Goal: Navigation & Orientation: Understand site structure

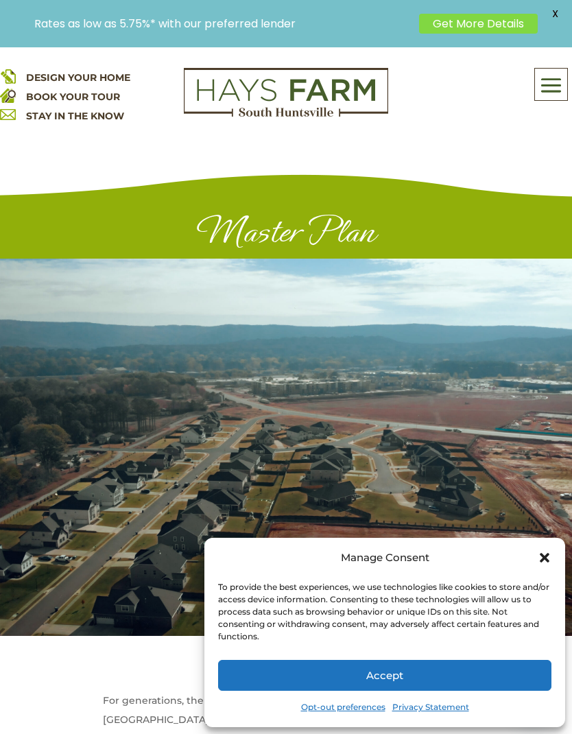
click at [486, 677] on button "Accept" at bounding box center [384, 675] width 333 height 31
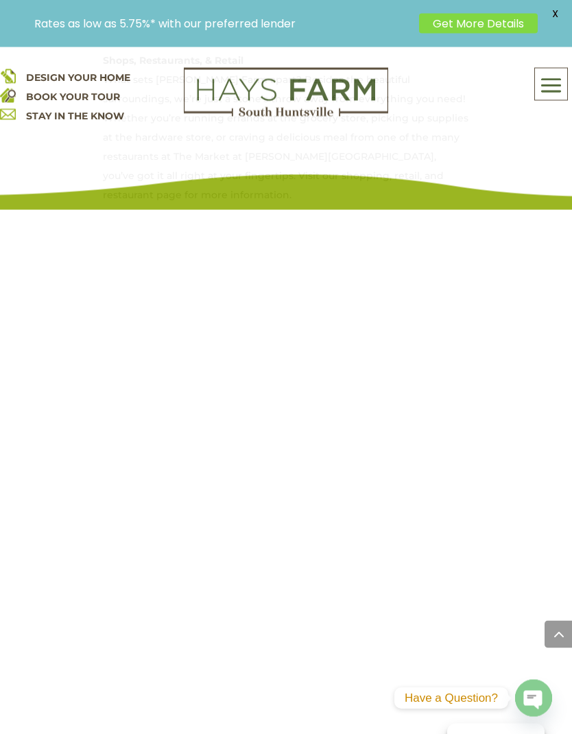
scroll to position [1339, 0]
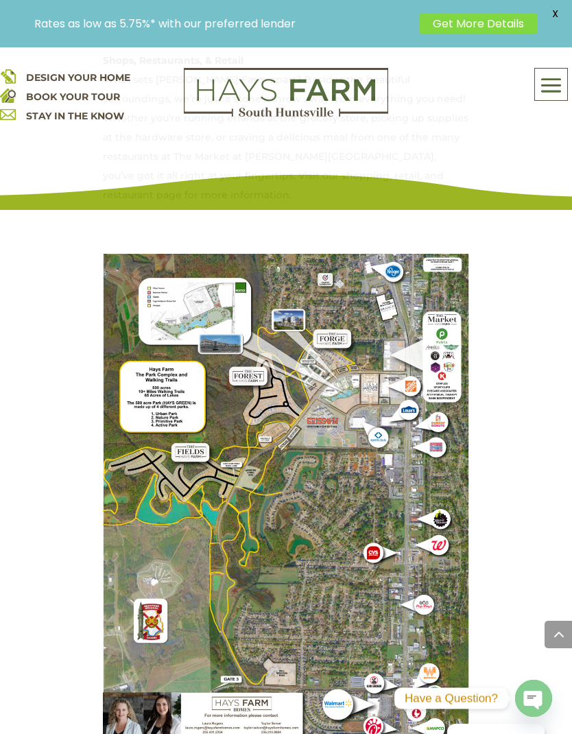
click at [126, 254] on img at bounding box center [286, 498] width 366 height 488
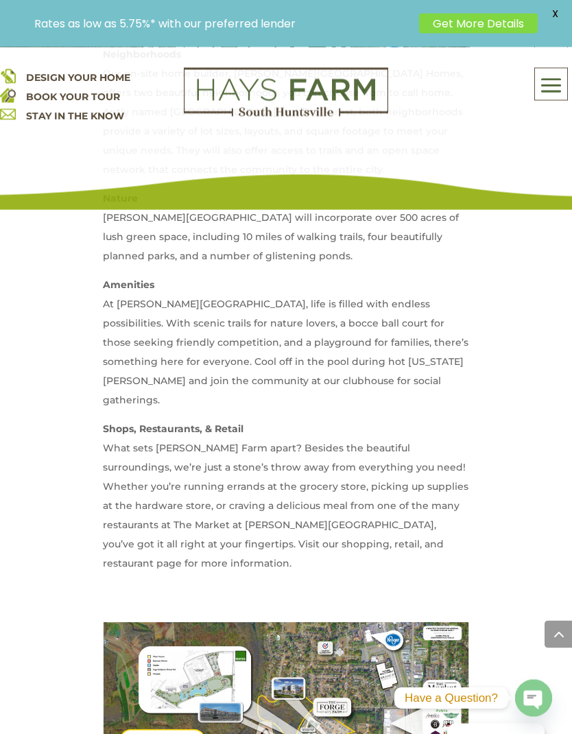
scroll to position [971, 0]
click at [558, 97] on span at bounding box center [551, 85] width 32 height 32
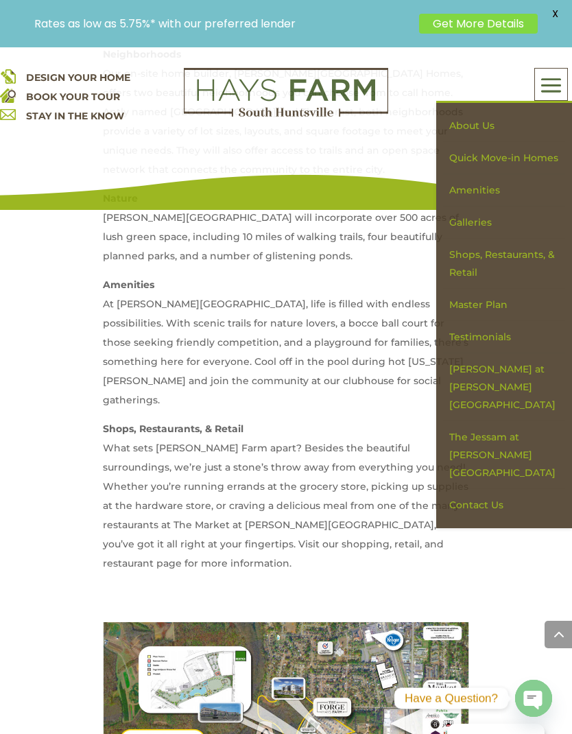
click at [496, 310] on link "Master Plan" at bounding box center [504, 305] width 122 height 32
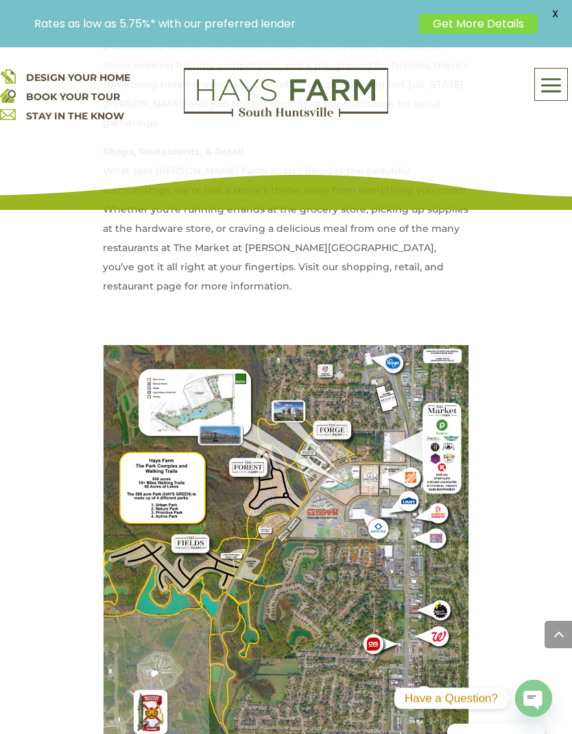
scroll to position [1278, 0]
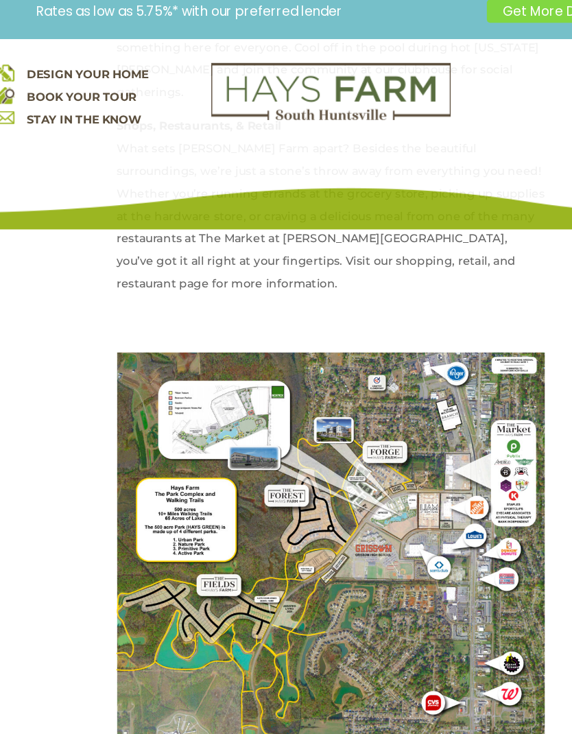
click at [44, 71] on span "DESIGN YOUR HOME" at bounding box center [78, 77] width 104 height 12
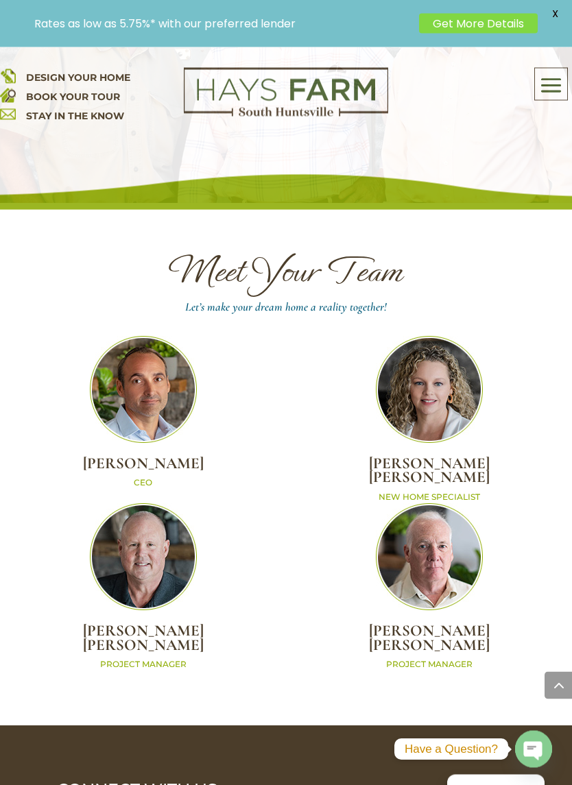
scroll to position [6366, 0]
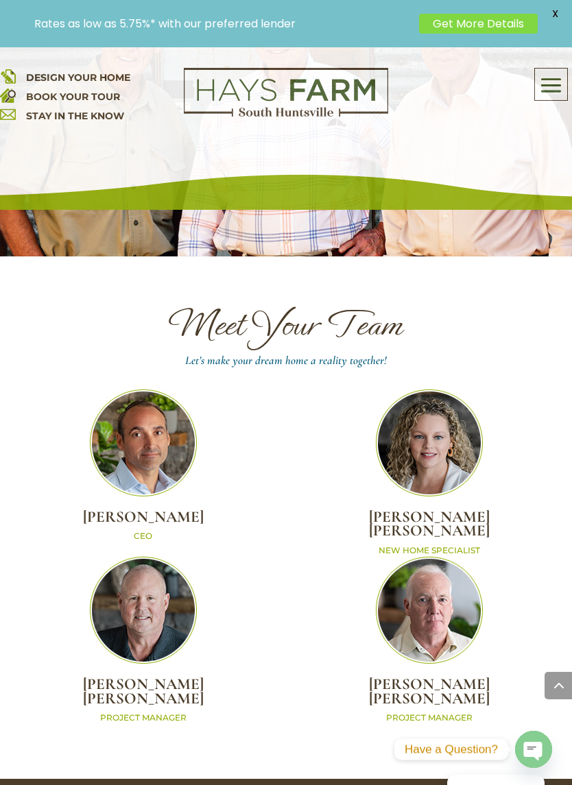
click at [565, 83] on span at bounding box center [551, 85] width 32 height 32
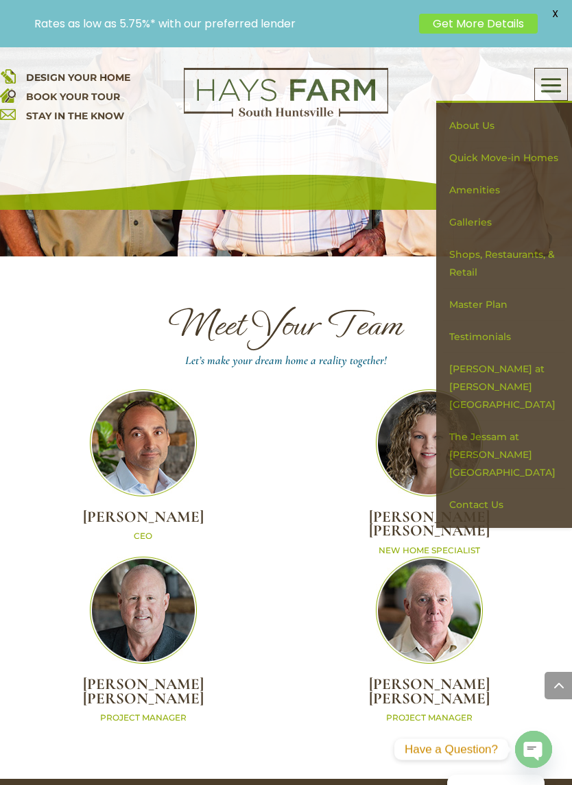
click at [497, 189] on link "Amenities" at bounding box center [504, 190] width 122 height 32
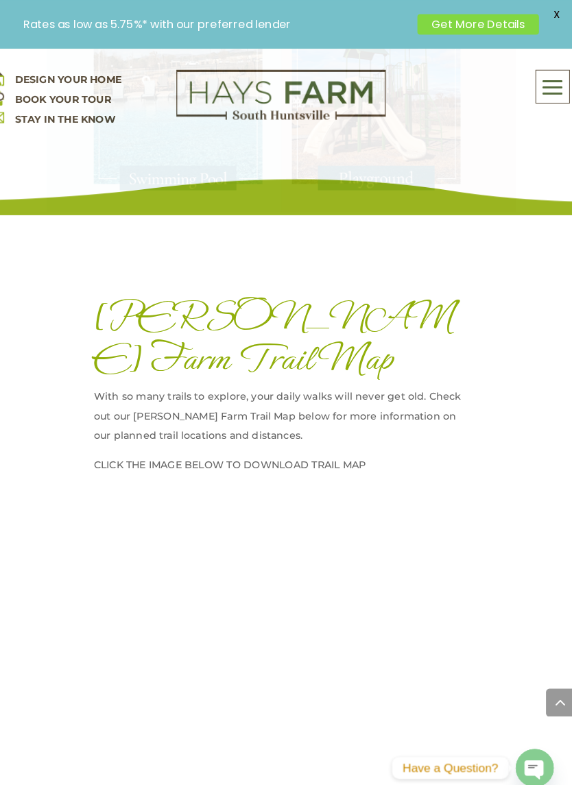
scroll to position [2063, 0]
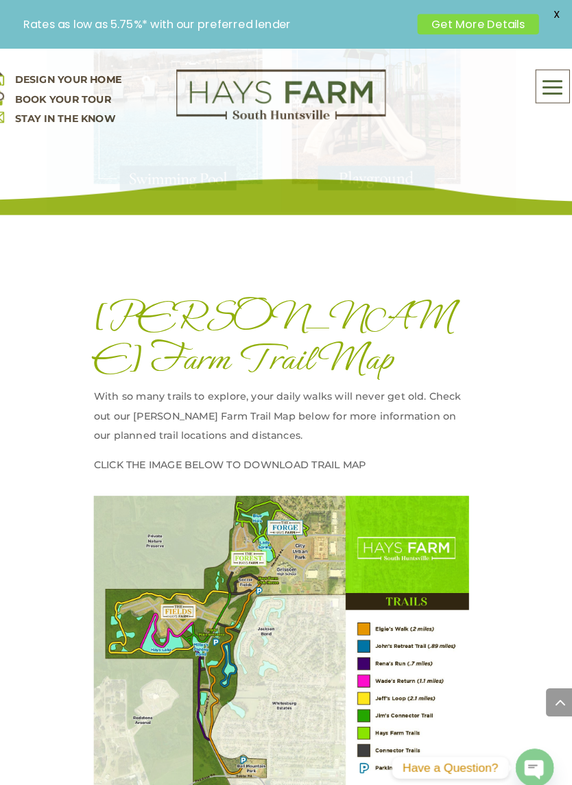
click at [543, 78] on span at bounding box center [551, 85] width 32 height 32
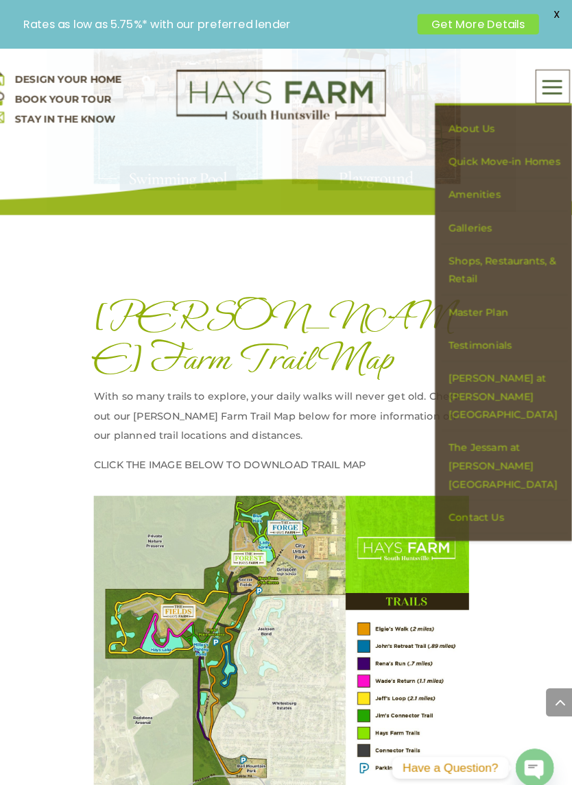
click at [540, 86] on span at bounding box center [551, 85] width 32 height 32
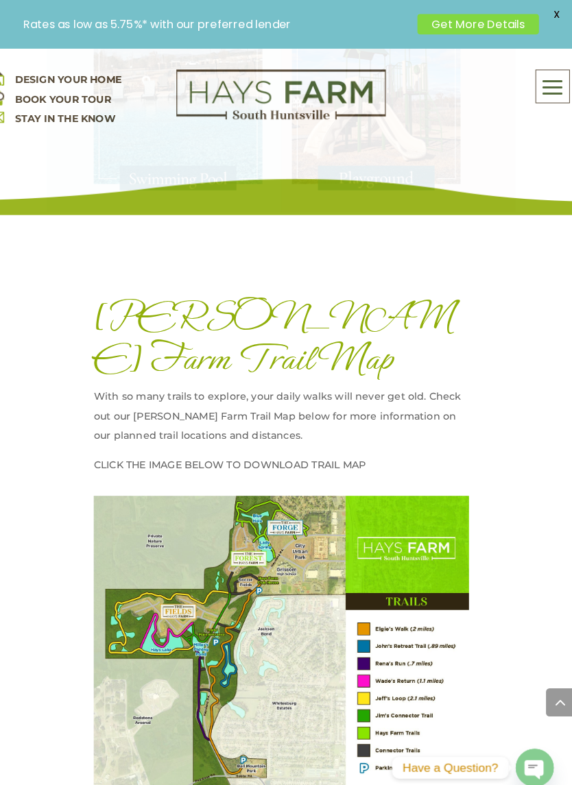
click at [553, 72] on span at bounding box center [551, 85] width 32 height 32
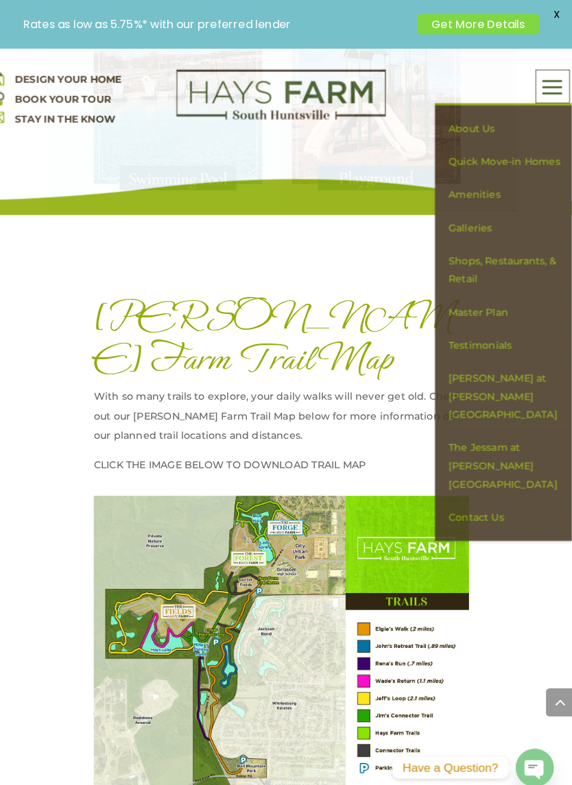
click at [492, 269] on link "Shops, Restaurants, & Retail" at bounding box center [504, 264] width 122 height 50
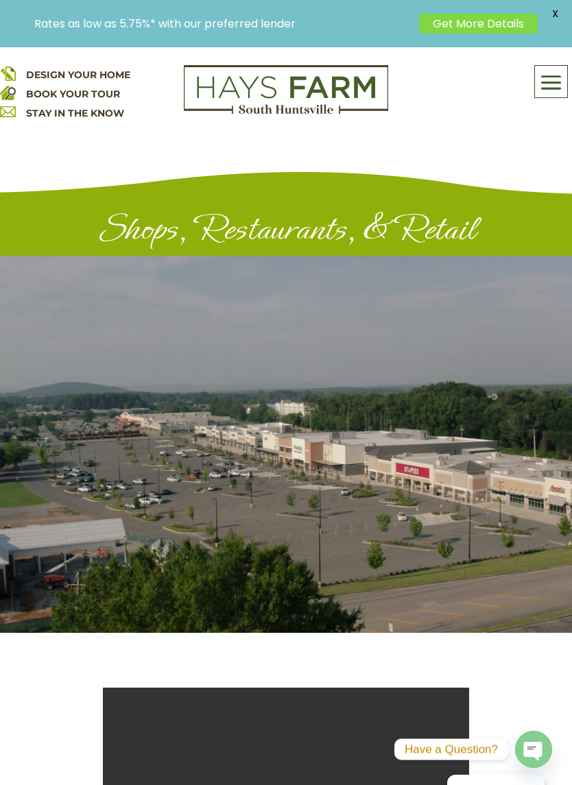
click at [557, 64] on div "About Us Quick Move-in Homes Amenities Galleries Shops, Restaurants, & Retail M…" at bounding box center [504, 84] width 136 height 78
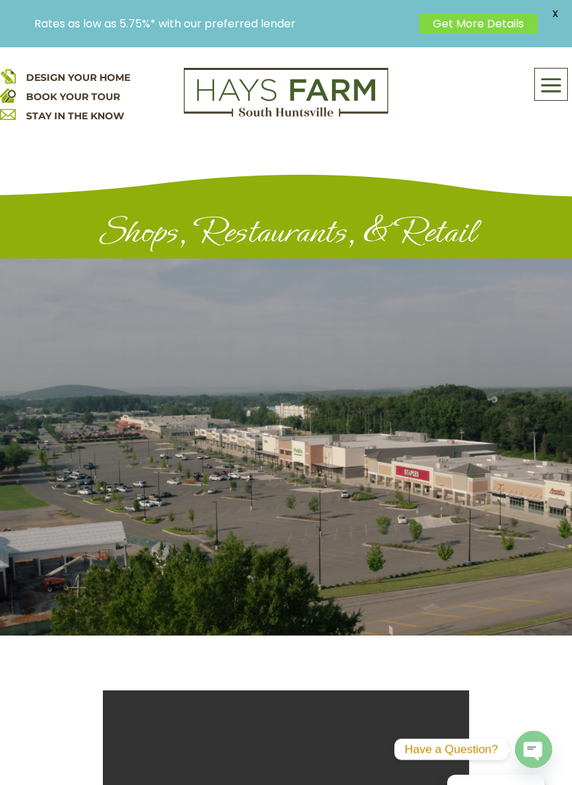
click at [549, 78] on span at bounding box center [551, 85] width 32 height 32
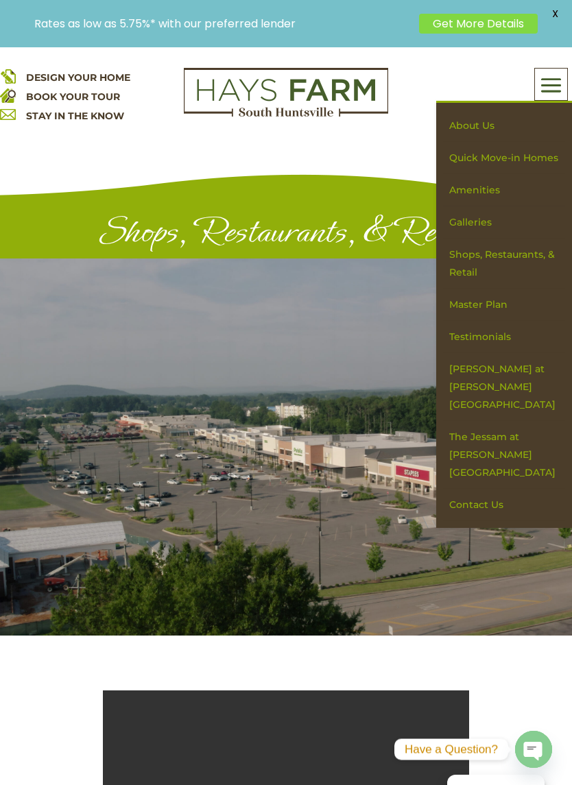
click at [502, 309] on link "Master Plan" at bounding box center [504, 305] width 122 height 32
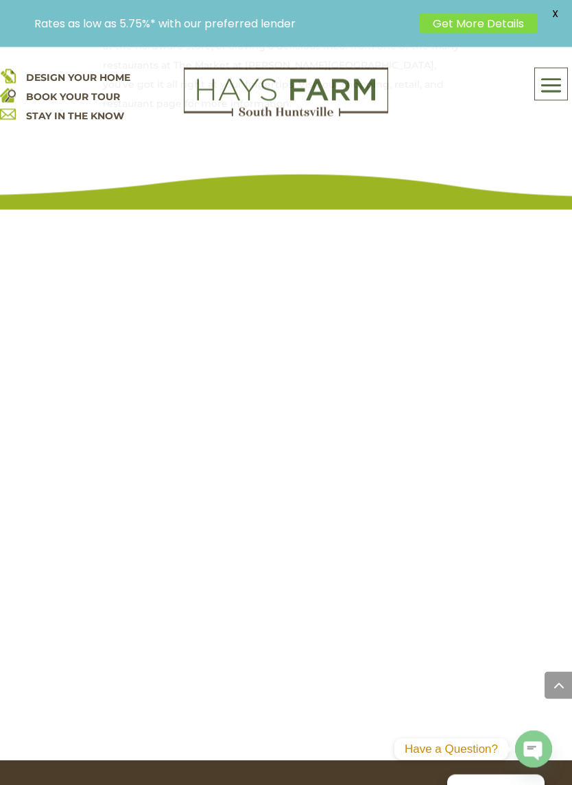
scroll to position [1430, 0]
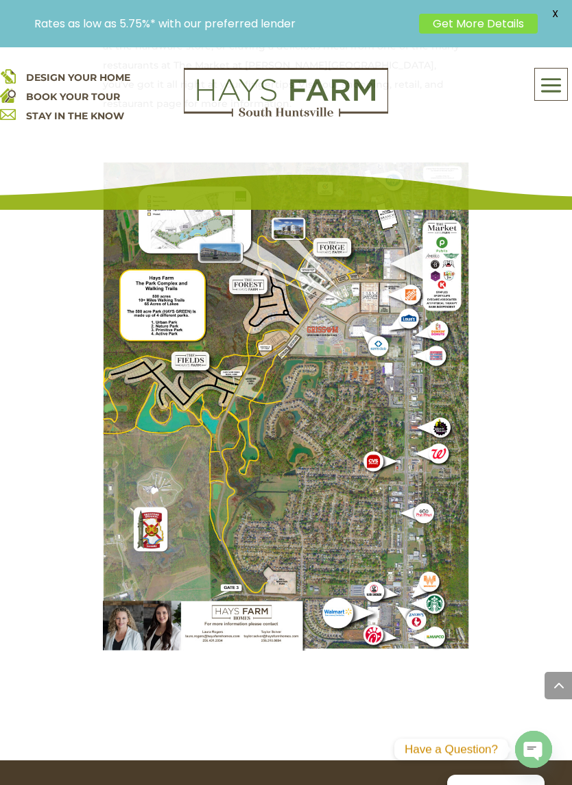
click at [565, 73] on span at bounding box center [551, 85] width 32 height 32
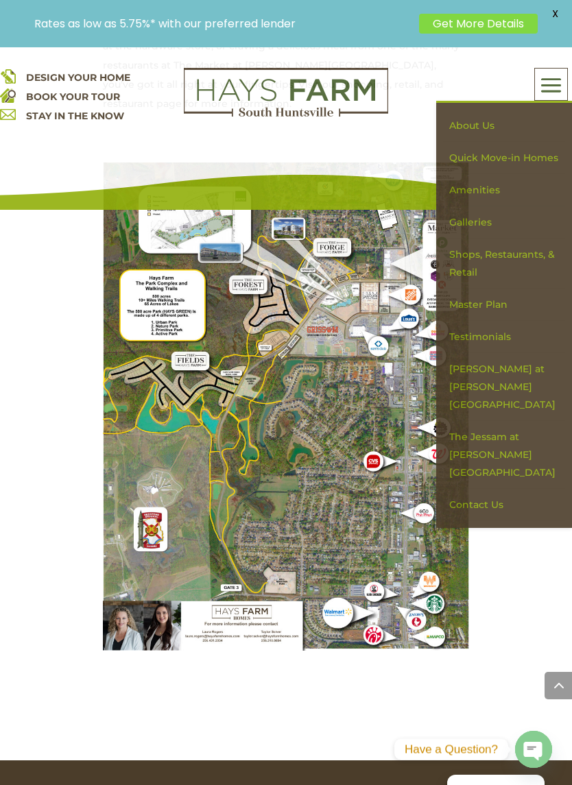
click at [518, 361] on link "[PERSON_NAME] at [PERSON_NAME][GEOGRAPHIC_DATA]" at bounding box center [504, 387] width 122 height 68
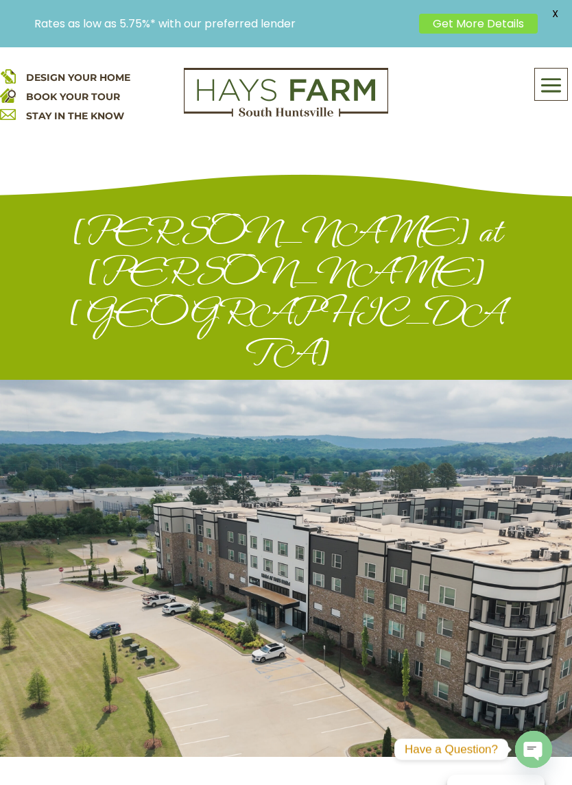
click at [559, 69] on div "About Us Quick Move-in Homes Amenities Galleries Shops, Restaurants, & Retail M…" at bounding box center [551, 85] width 32 height 32
click at [549, 88] on span at bounding box center [551, 85] width 32 height 32
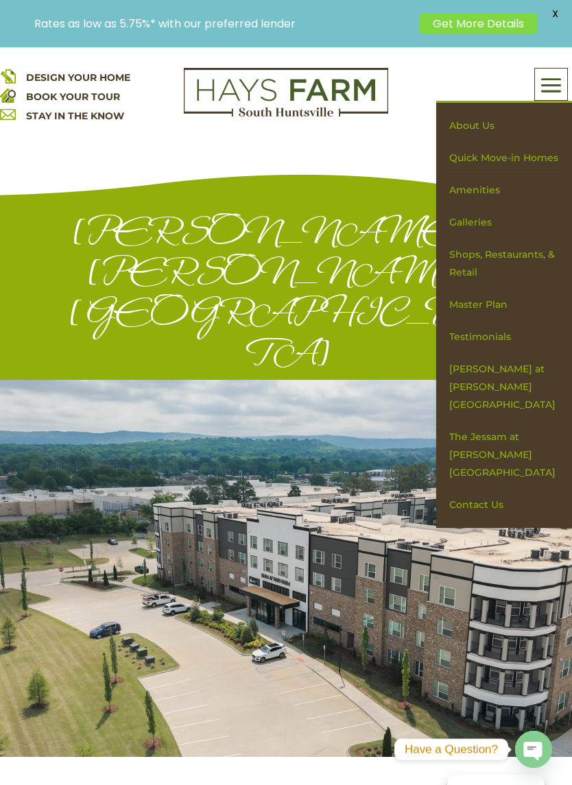
click at [525, 421] on link "The Jessam at [PERSON_NAME][GEOGRAPHIC_DATA]" at bounding box center [504, 455] width 122 height 68
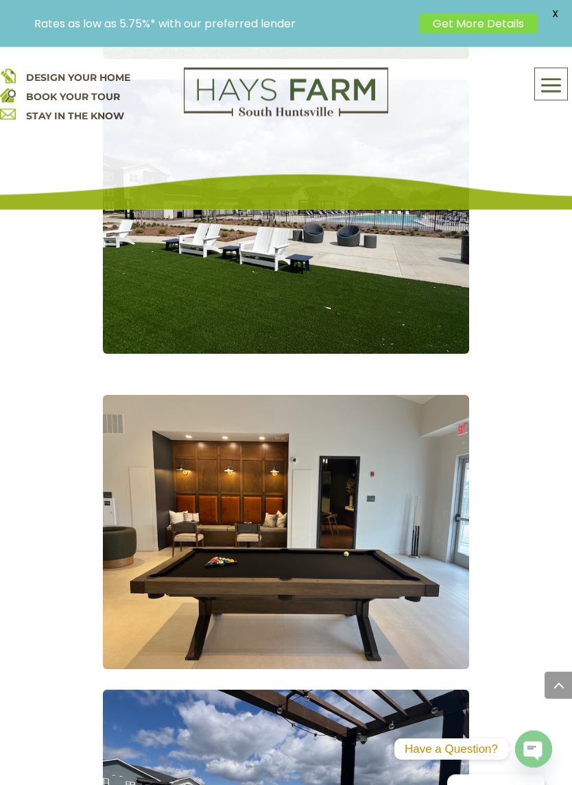
scroll to position [1972, 0]
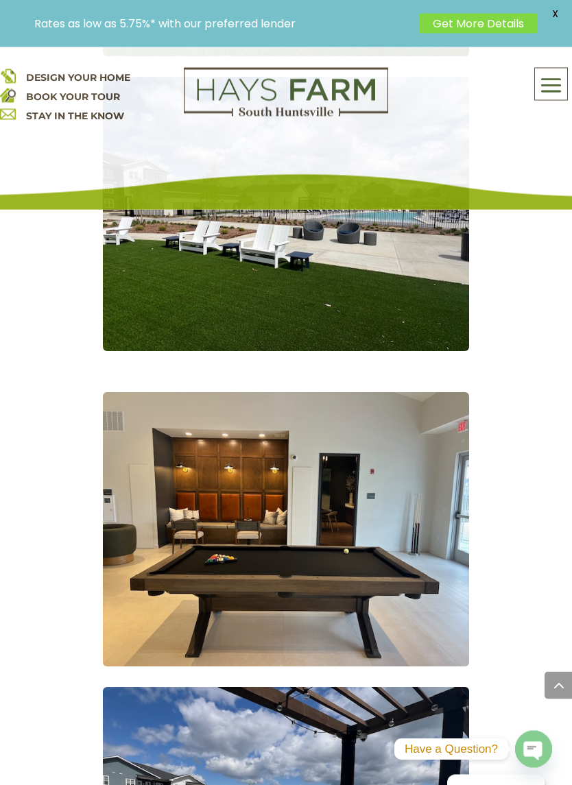
click at [557, 88] on span at bounding box center [551, 85] width 32 height 32
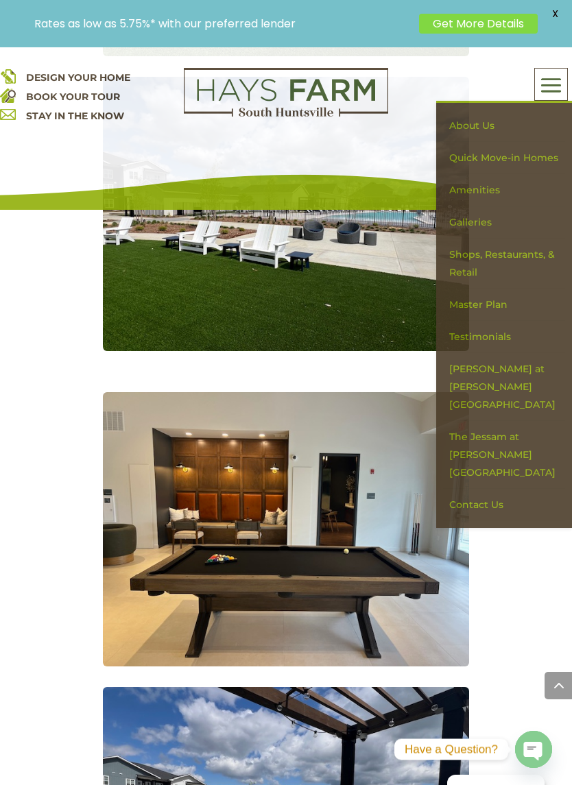
click at [514, 219] on link "Galleries" at bounding box center [504, 222] width 122 height 32
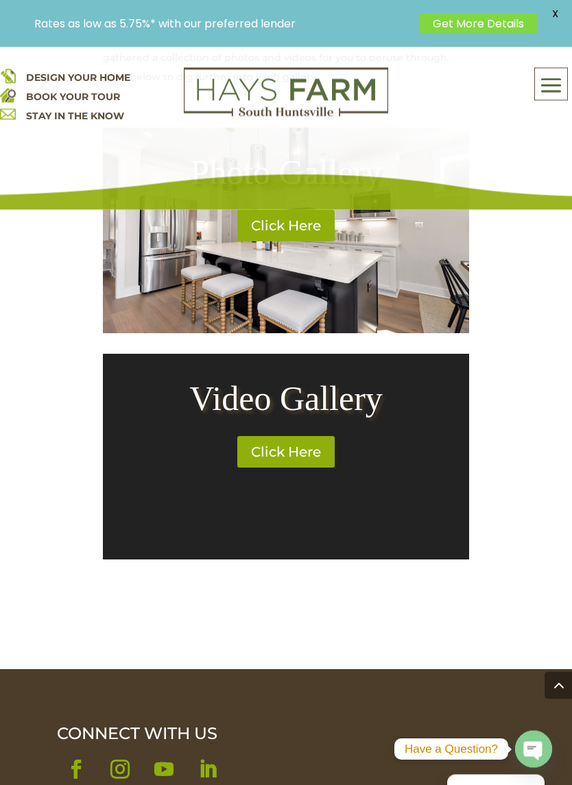
scroll to position [677, 0]
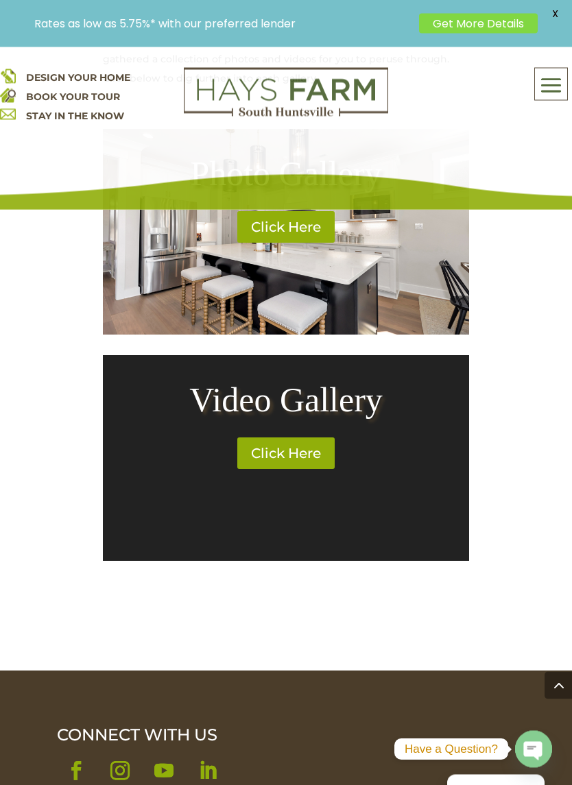
click at [556, 86] on span at bounding box center [551, 85] width 32 height 32
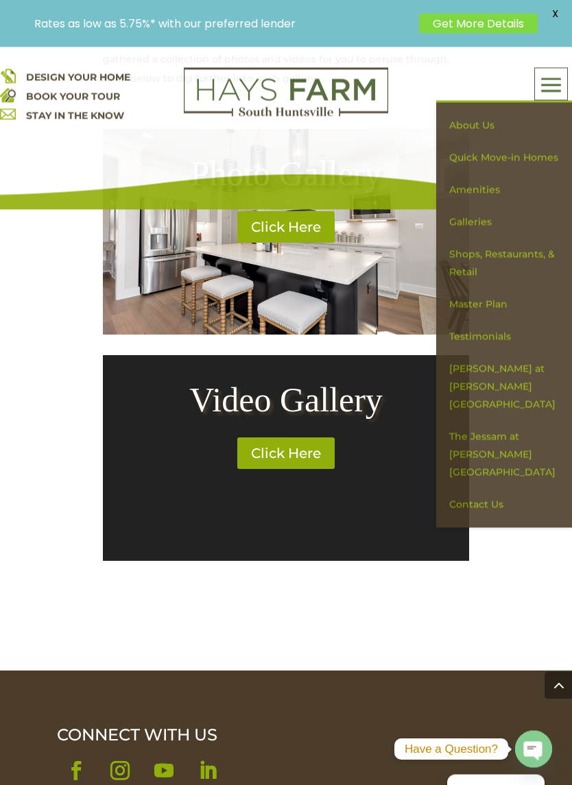
click at [536, 126] on link "About Us" at bounding box center [504, 126] width 122 height 32
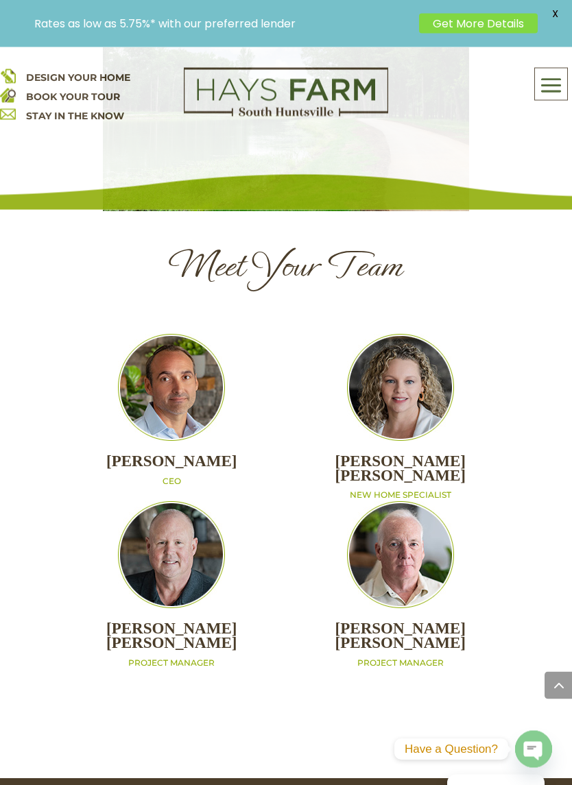
scroll to position [1529, 0]
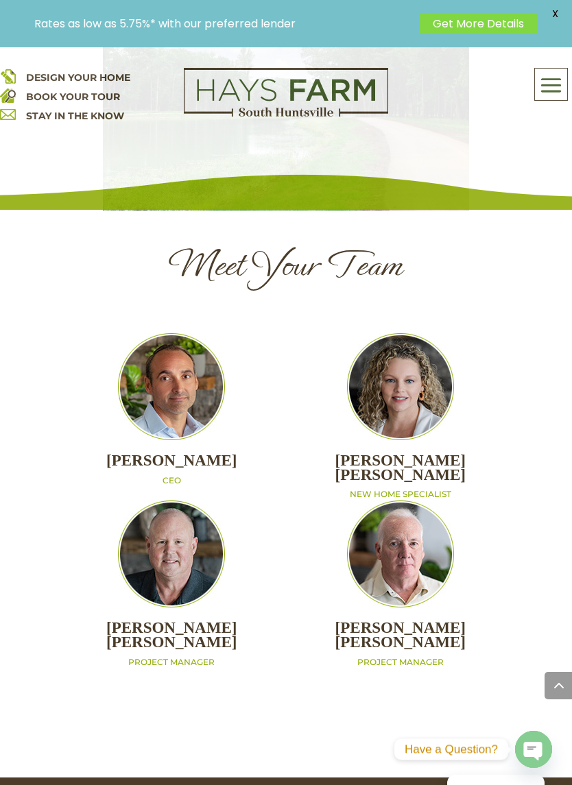
click at [556, 89] on span at bounding box center [551, 85] width 32 height 32
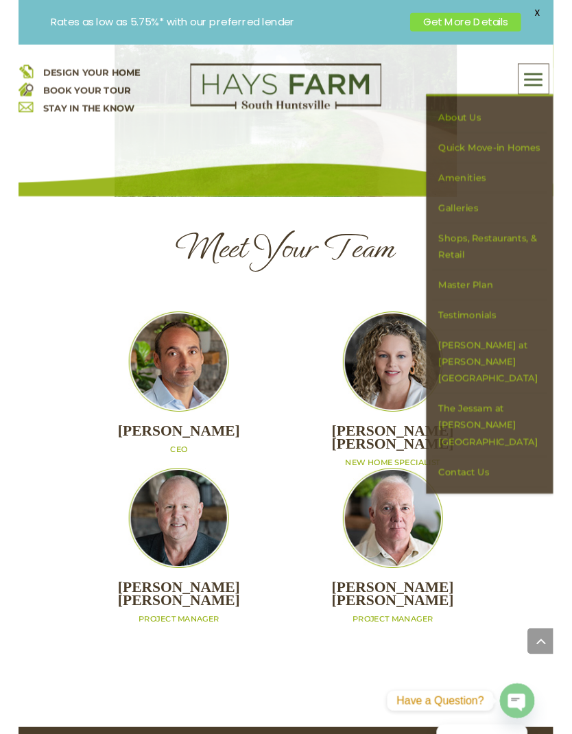
scroll to position [1584, 0]
